Goal: Information Seeking & Learning: Check status

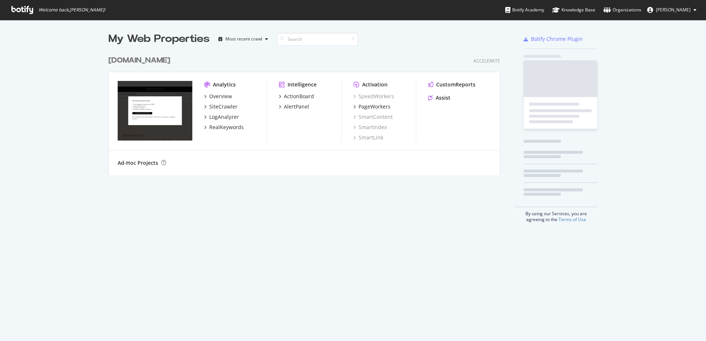
scroll to position [335, 695]
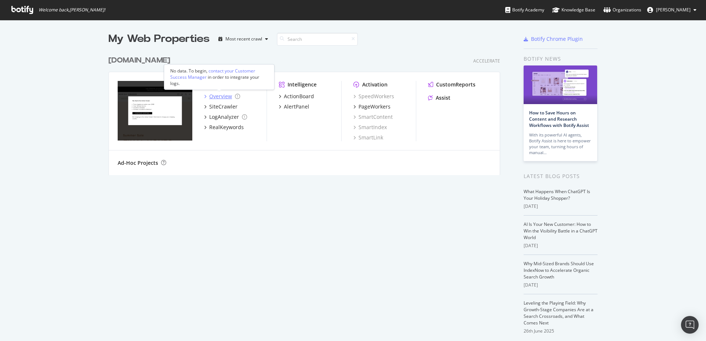
click at [216, 95] on div "Overview" at bounding box center [220, 96] width 23 height 7
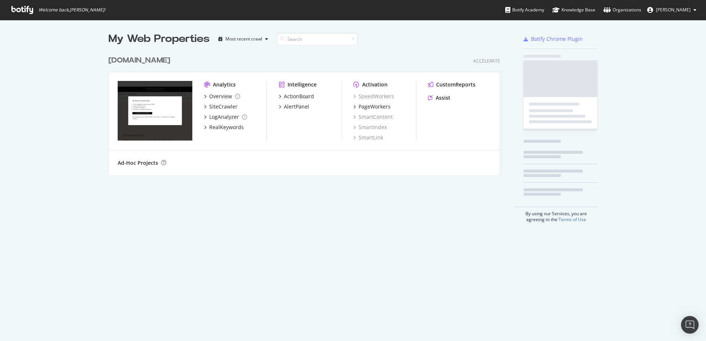
scroll to position [335, 695]
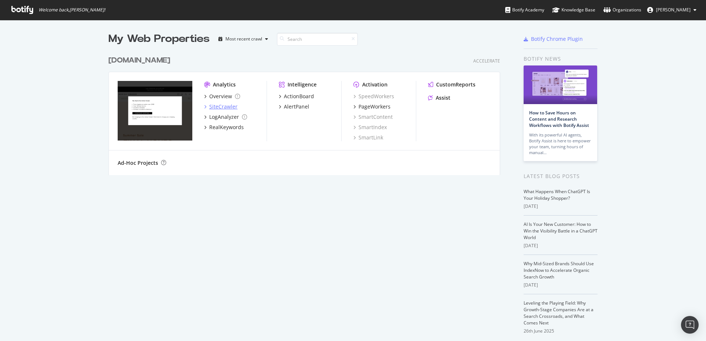
click at [227, 107] on div "SiteCrawler" at bounding box center [223, 106] width 28 height 7
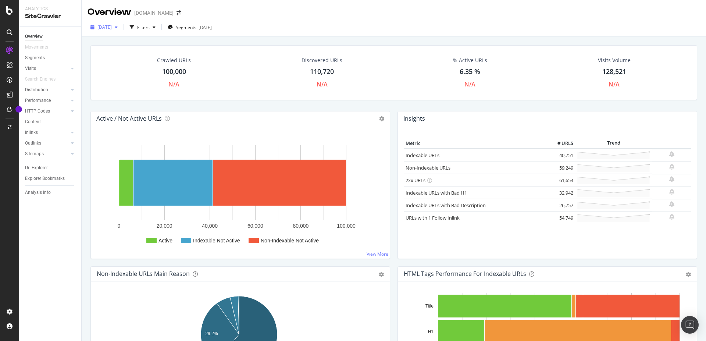
click at [121, 31] on div "[DATE]" at bounding box center [104, 27] width 33 height 11
click at [36, 67] on div "Overview" at bounding box center [37, 69] width 21 height 7
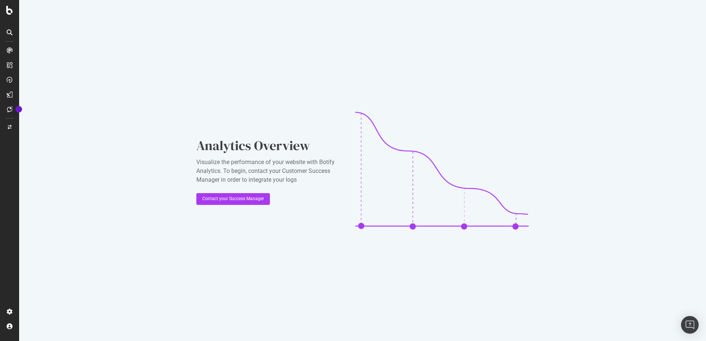
click at [464, 189] on img at bounding box center [442, 171] width 174 height 118
click at [354, 118] on div "Analytics Overview Visualize the performance of your website with Botify Analyt…" at bounding box center [362, 171] width 332 height 118
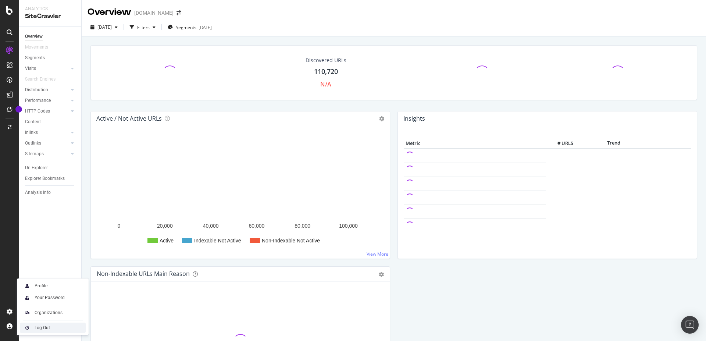
click at [43, 326] on div "Log Out" at bounding box center [42, 328] width 15 height 6
